Goal: Navigation & Orientation: Find specific page/section

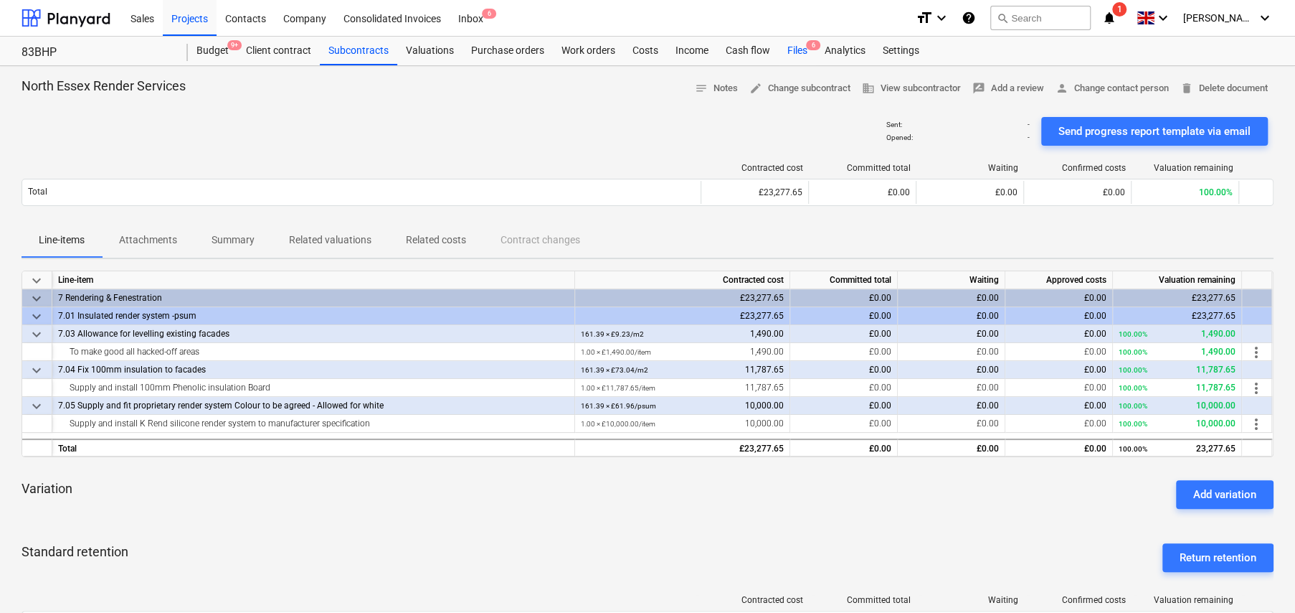
click at [805, 56] on div "Files 6" at bounding box center [797, 51] width 37 height 29
